Goal: Check status

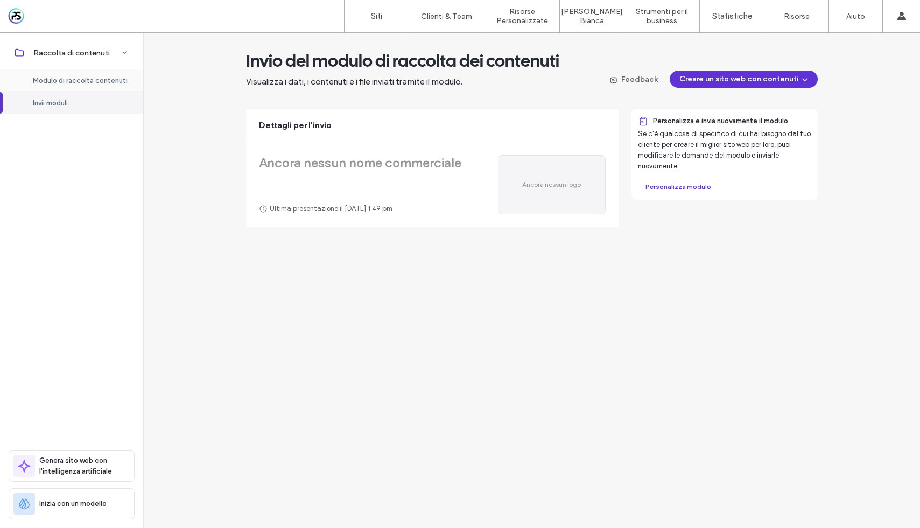
click at [105, 81] on span "Modulo di raccolta contenuti" at bounding box center [80, 80] width 95 height 8
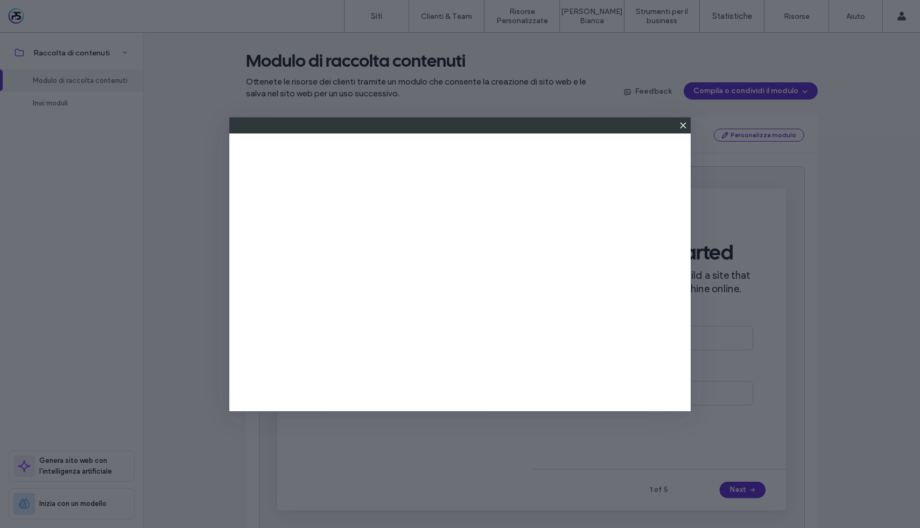
click at [682, 128] on icon at bounding box center [683, 125] width 9 height 9
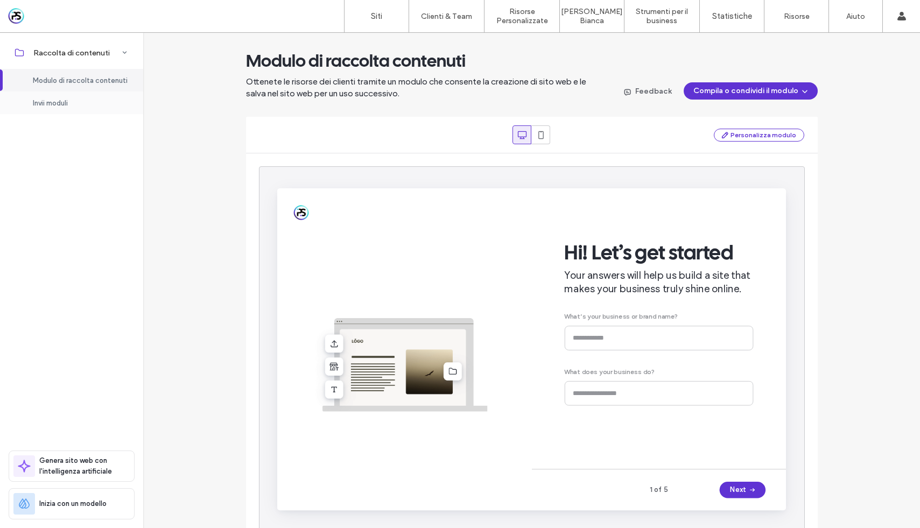
click at [67, 101] on span "Invii moduli" at bounding box center [50, 103] width 35 height 8
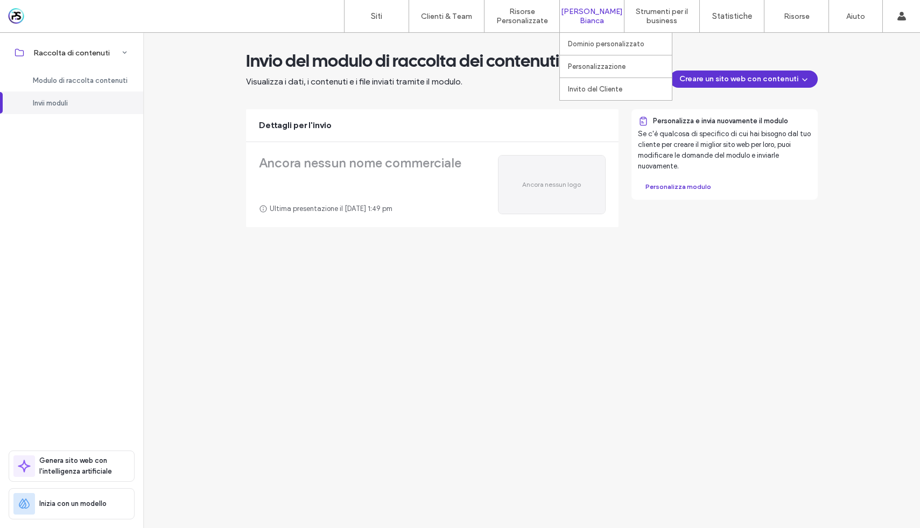
click at [600, 16] on label "[PERSON_NAME] Bianca" at bounding box center [592, 16] width 64 height 18
click at [587, 220] on div "Ancora nessun nome commerciale Ultima presentazione il [DATE] 1:49 pm Ancora ne…" at bounding box center [432, 184] width 373 height 85
